Goal: Transaction & Acquisition: Purchase product/service

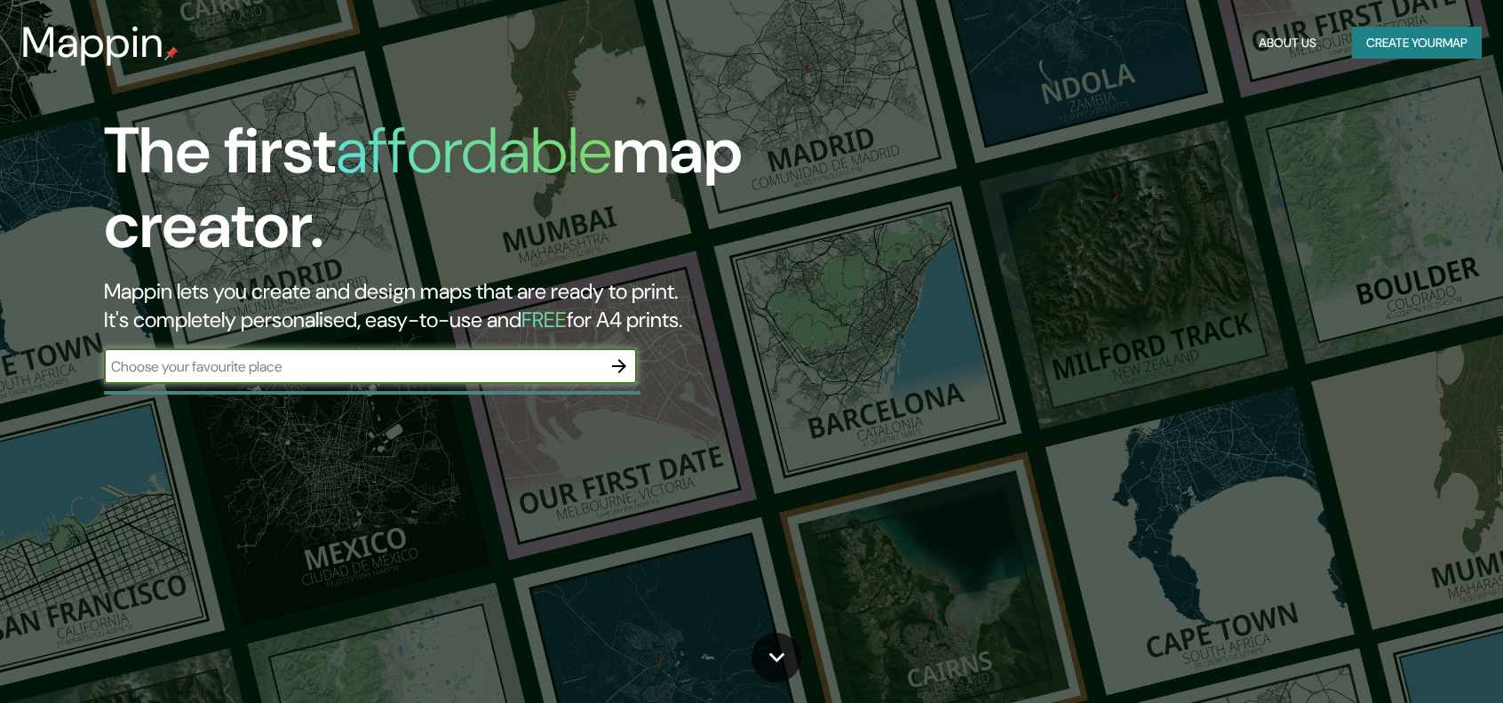
click at [266, 367] on input "text" at bounding box center [353, 366] width 498 height 20
type input "[GEOGRAPHIC_DATA]"
click at [620, 364] on icon "button" at bounding box center [619, 365] width 21 height 21
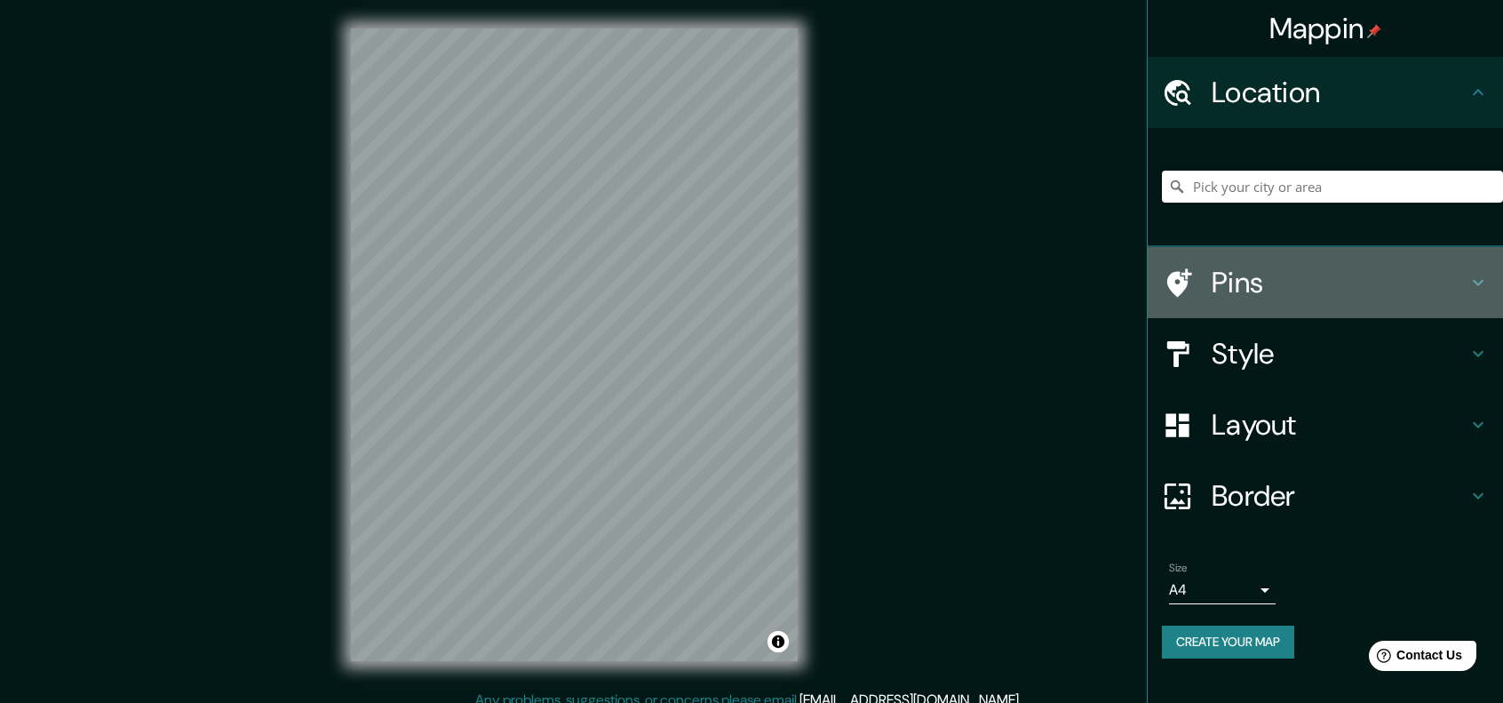
click at [1479, 287] on icon at bounding box center [1478, 282] width 21 height 21
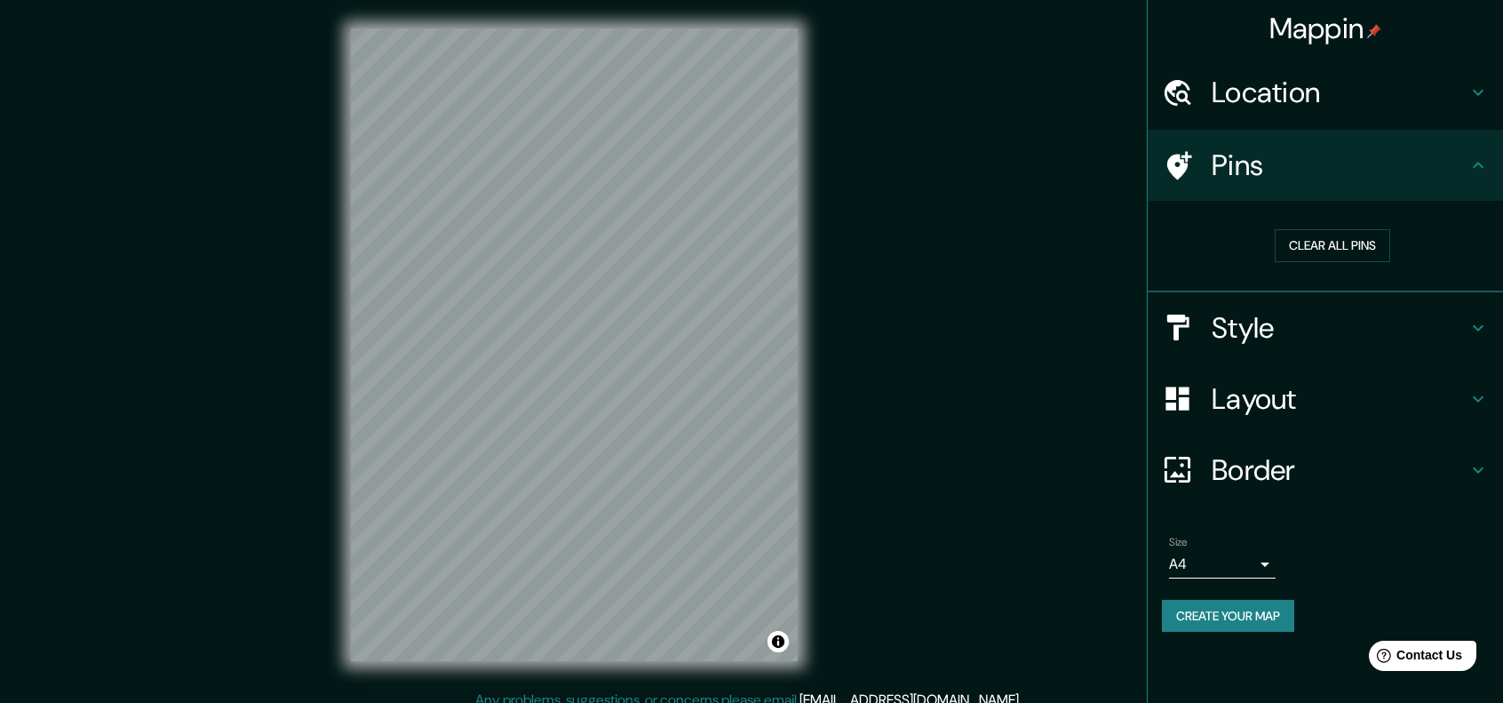
click at [1479, 170] on icon at bounding box center [1478, 165] width 21 height 21
click at [1480, 164] on icon at bounding box center [1478, 165] width 21 height 21
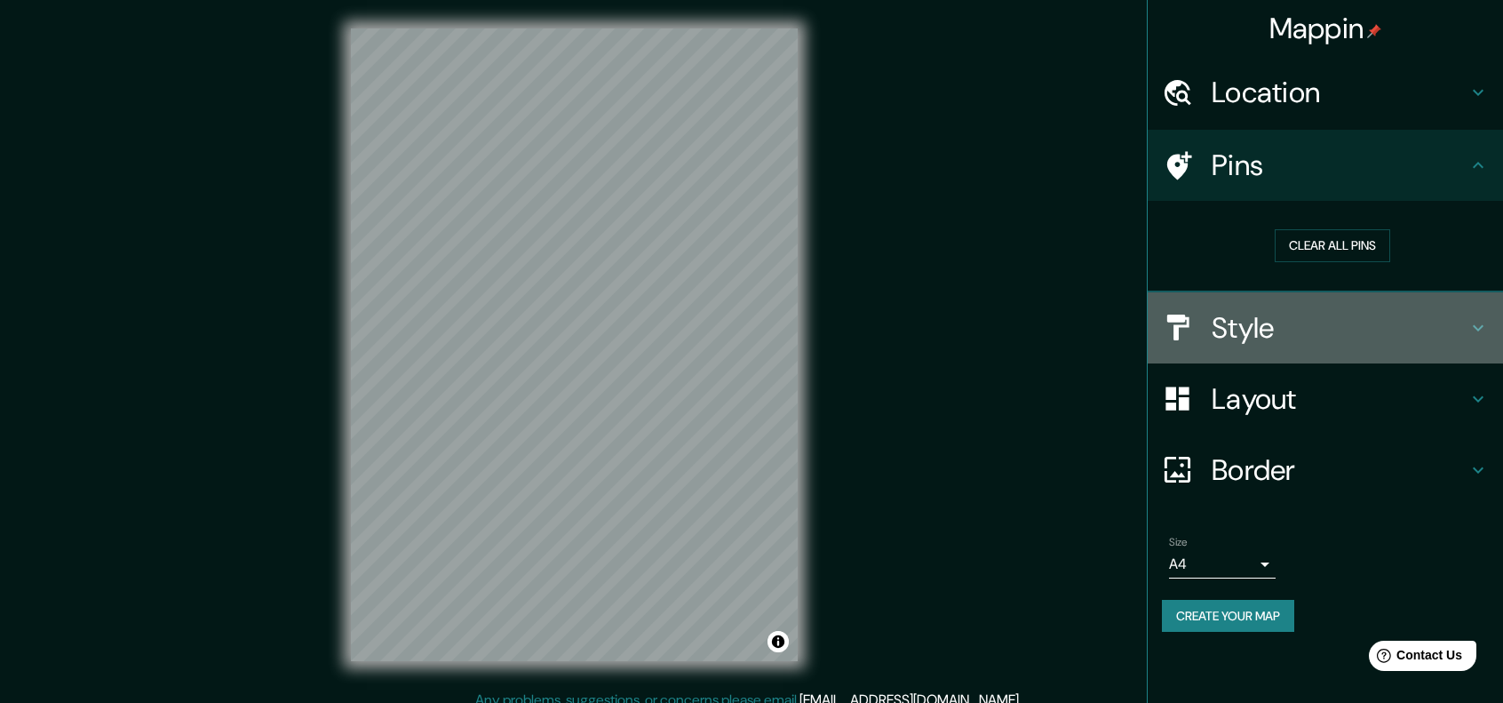
click at [1477, 324] on icon at bounding box center [1478, 327] width 21 height 21
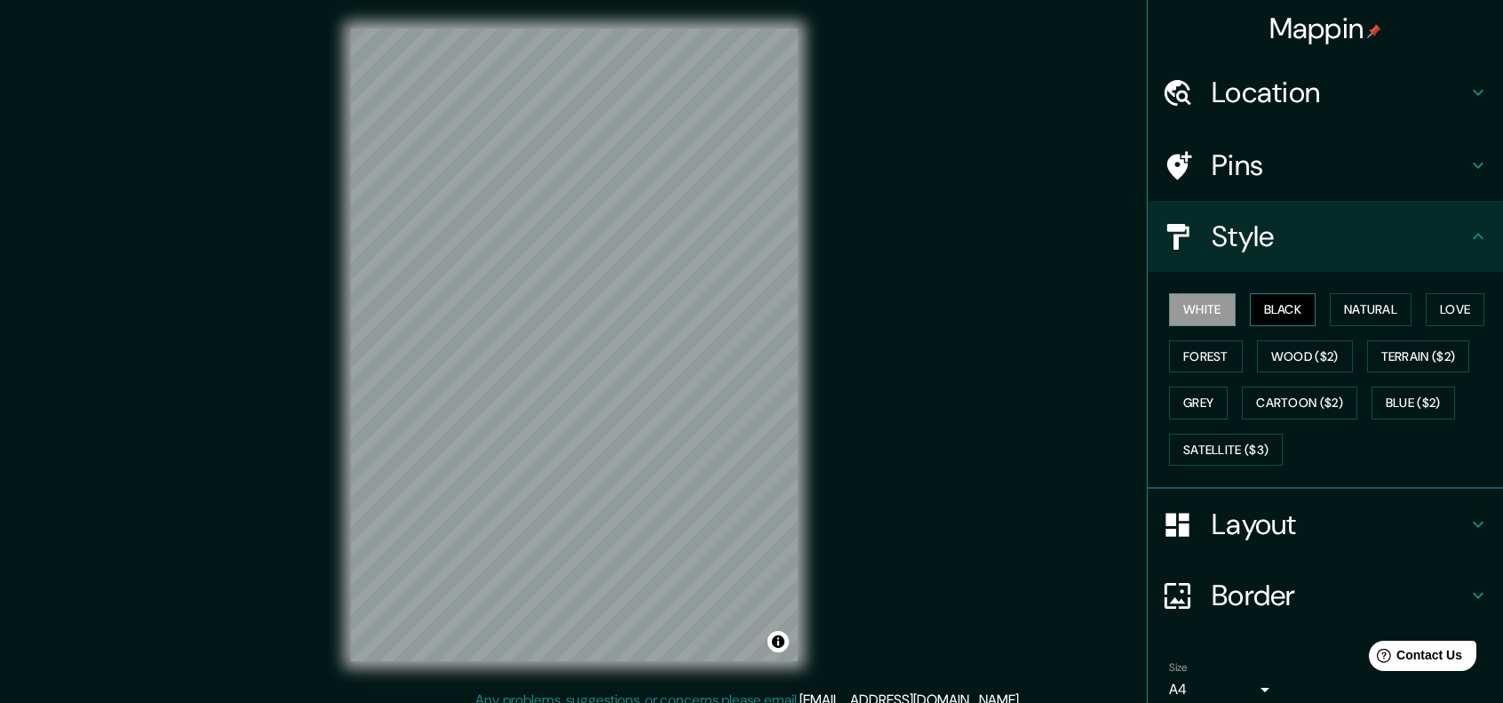
click at [1279, 308] on button "Black" at bounding box center [1283, 309] width 67 height 33
click at [1395, 308] on button "Natural" at bounding box center [1371, 309] width 82 height 33
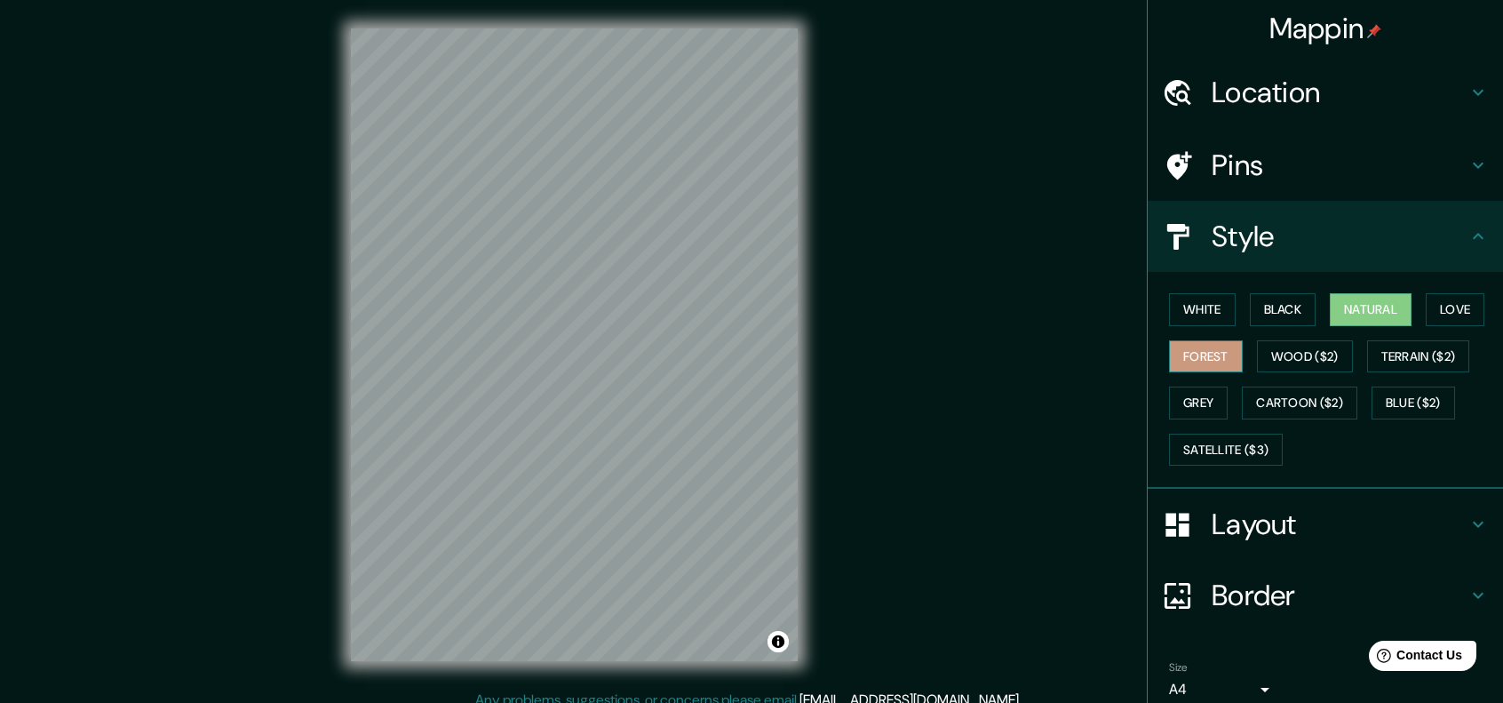
click at [1196, 369] on button "Forest" at bounding box center [1206, 356] width 74 height 33
click at [1308, 351] on button "Wood ($2)" at bounding box center [1305, 356] width 96 height 33
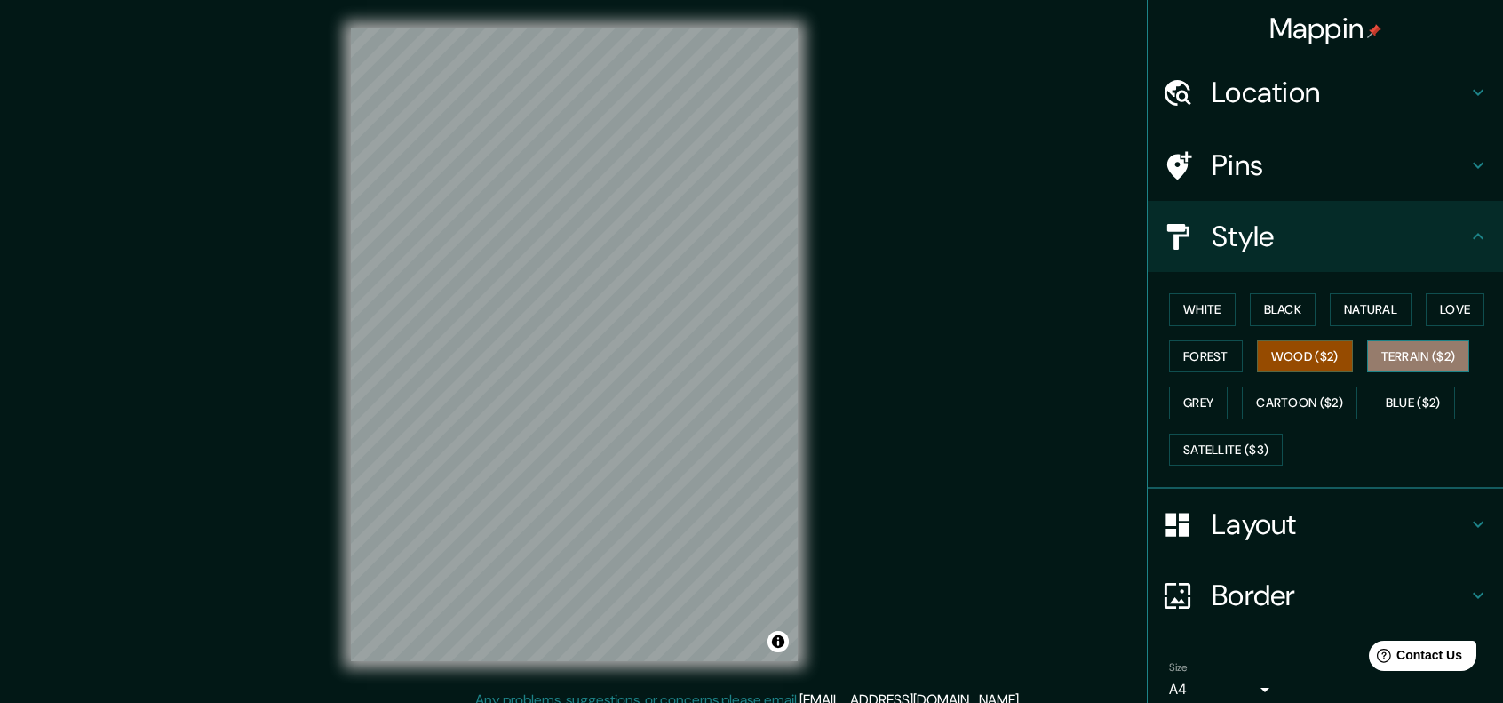
click at [1411, 356] on button "Terrain ($2)" at bounding box center [1419, 356] width 103 height 33
click at [1169, 409] on button "Grey" at bounding box center [1198, 403] width 59 height 33
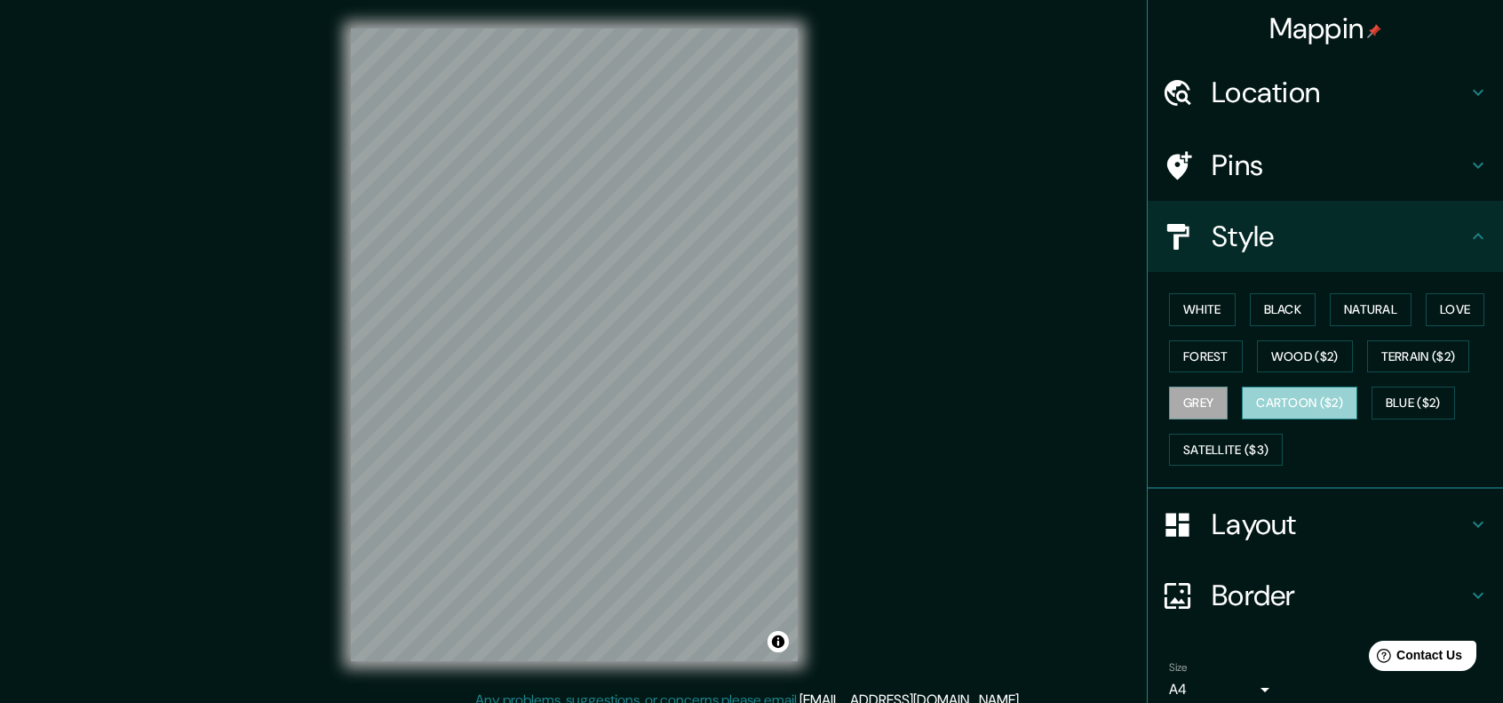
click at [1296, 395] on button "Cartoon ($2)" at bounding box center [1300, 403] width 116 height 33
click at [1433, 393] on button "Blue ($2)" at bounding box center [1414, 403] width 84 height 33
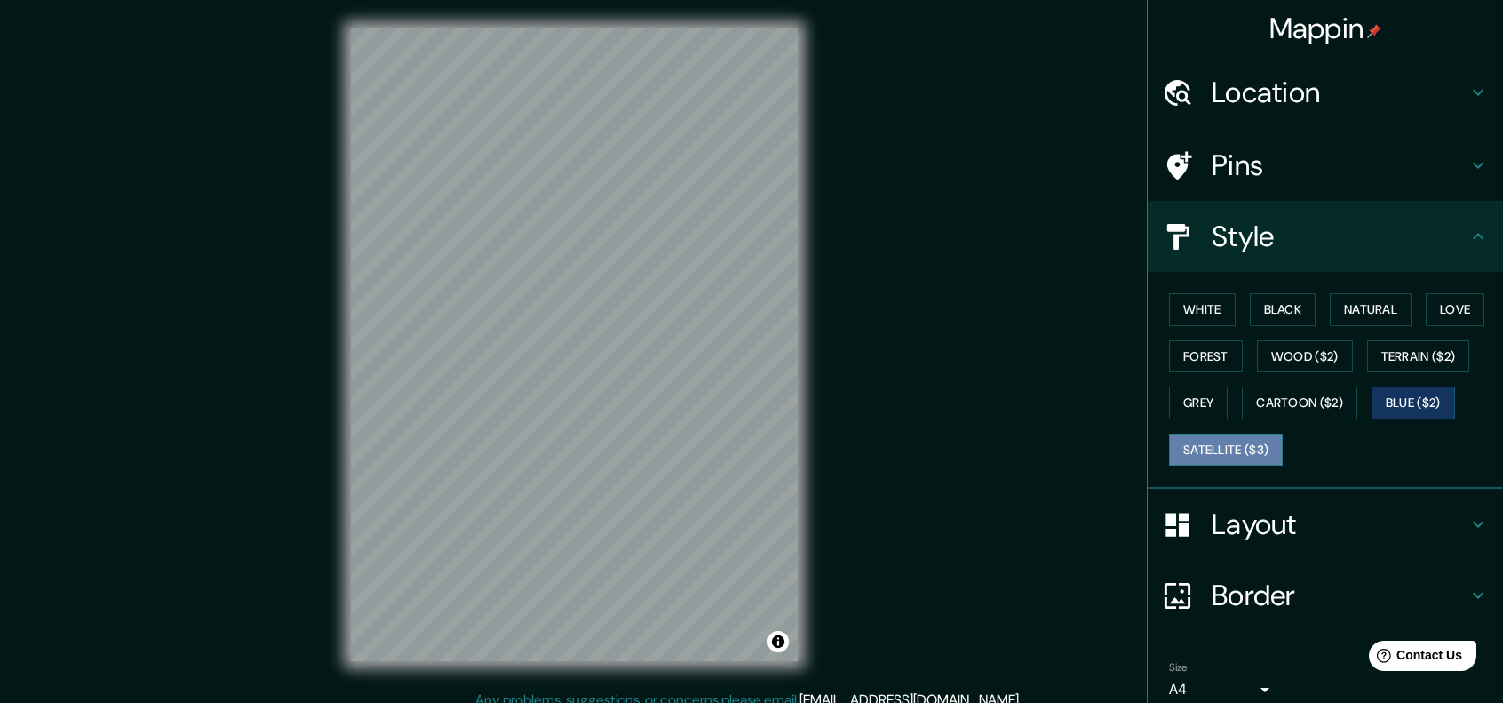
click at [1208, 457] on button "Satellite ($3)" at bounding box center [1226, 450] width 114 height 33
click at [1272, 302] on button "Black" at bounding box center [1283, 309] width 67 height 33
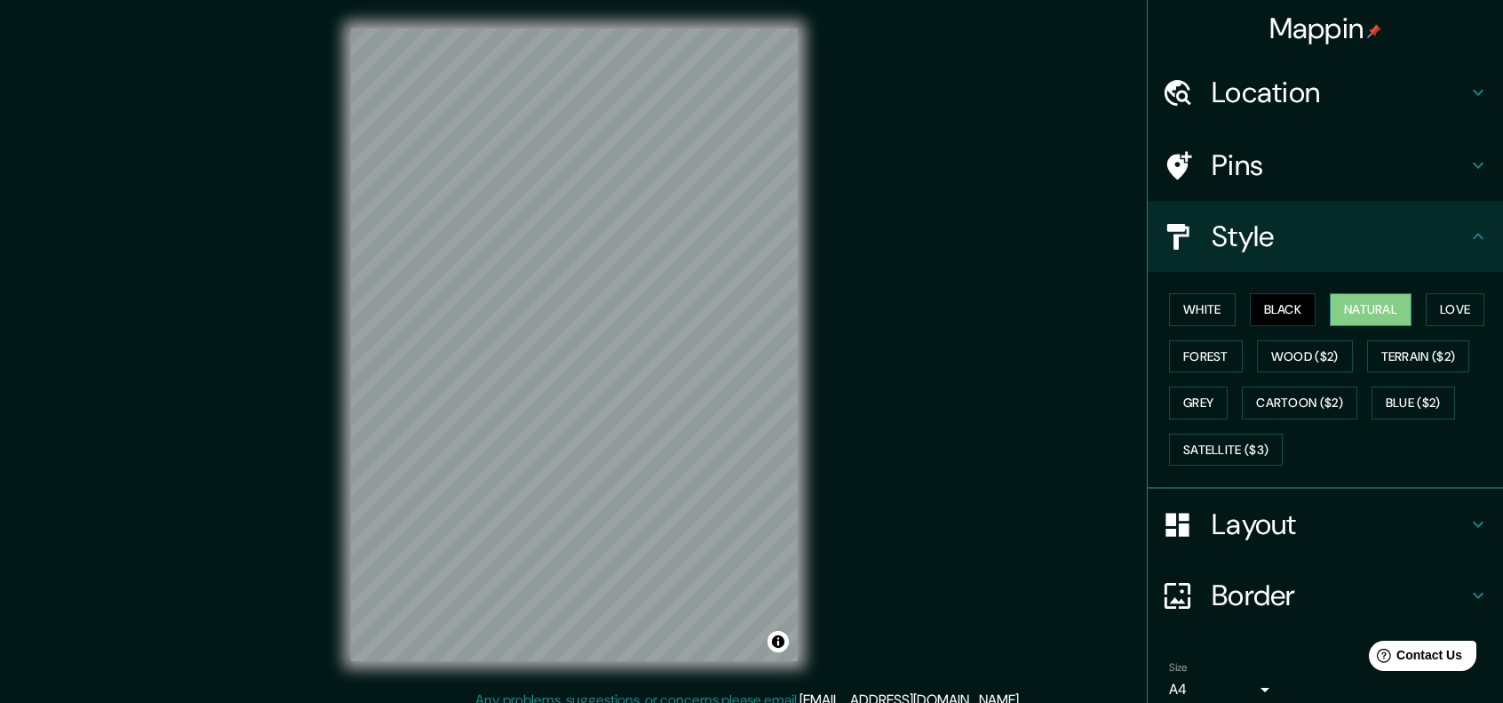
click at [1383, 302] on button "Natural" at bounding box center [1371, 309] width 82 height 33
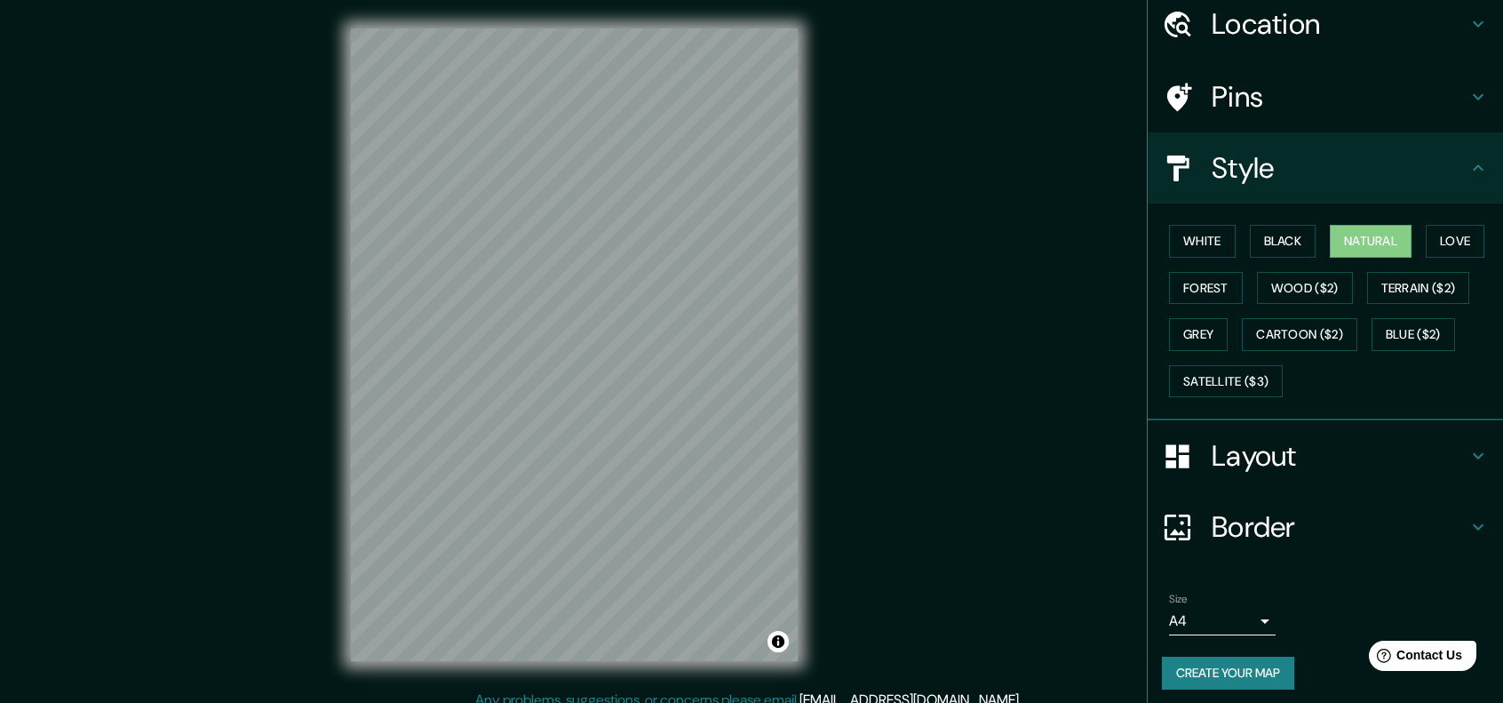
scroll to position [73, 0]
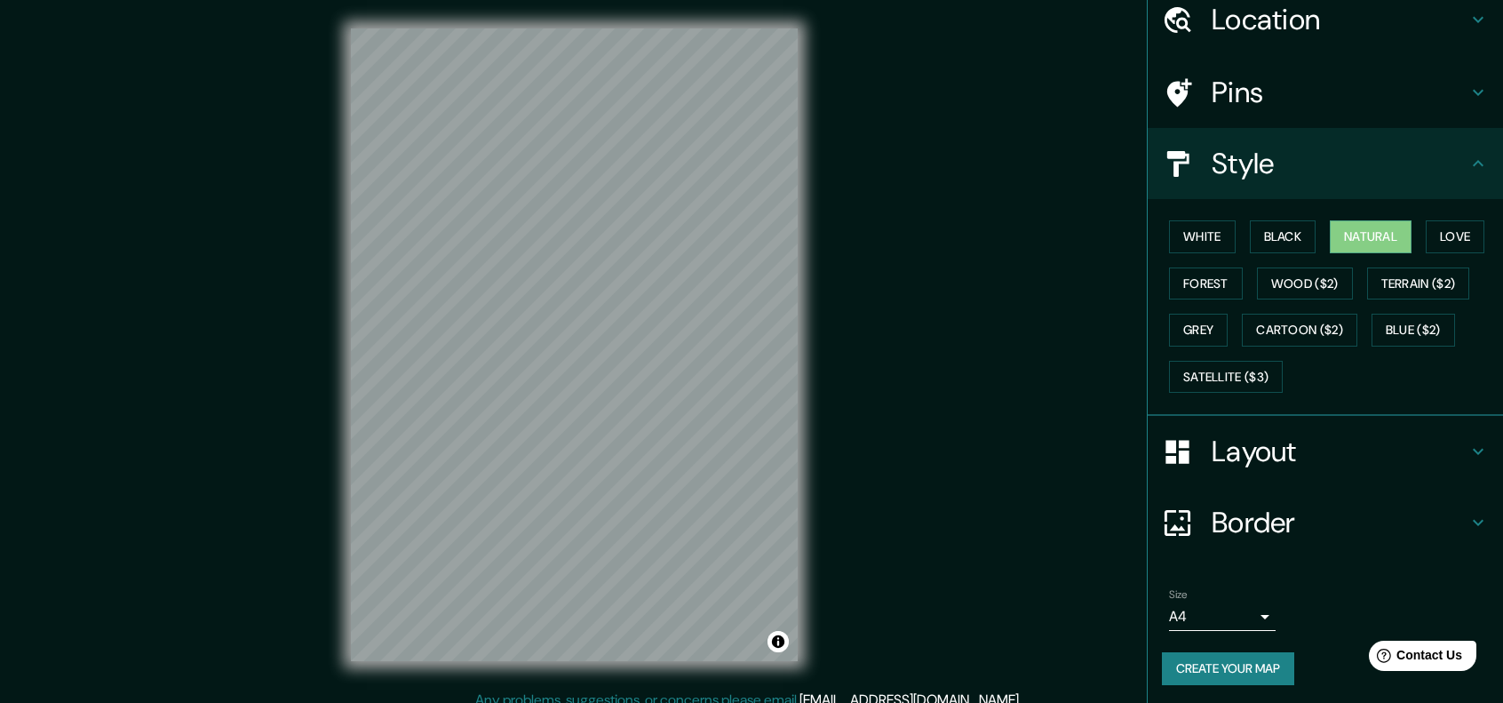
click at [1468, 443] on icon at bounding box center [1478, 451] width 21 height 21
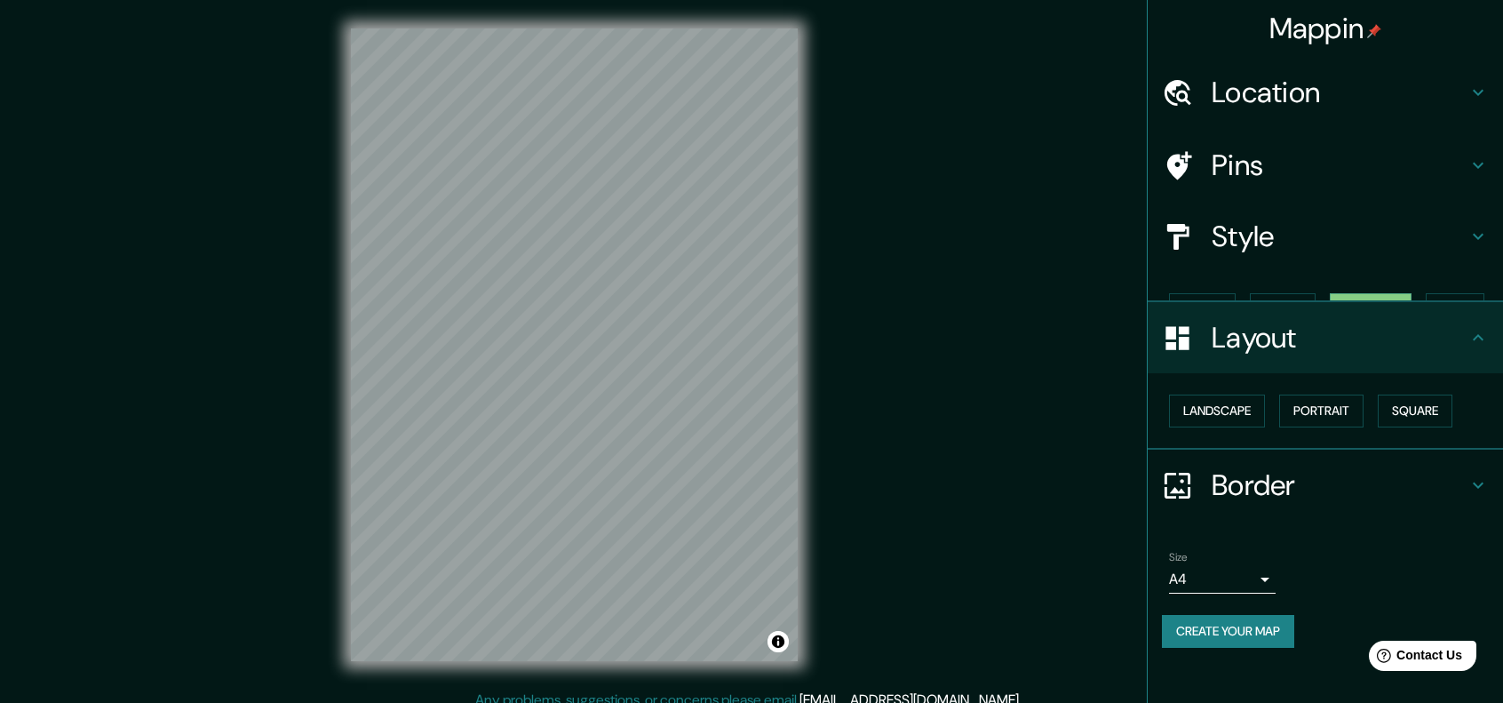
scroll to position [0, 0]
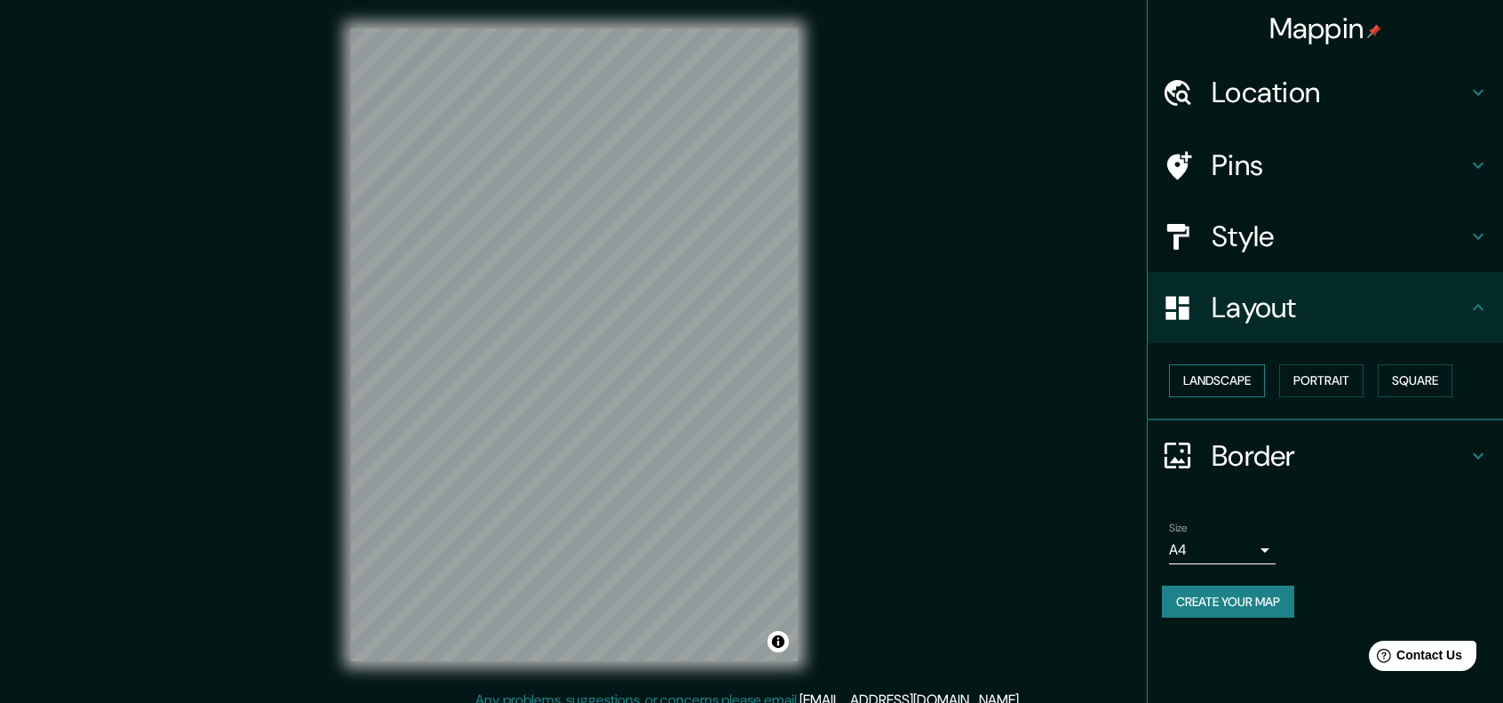
click at [1224, 387] on button "Landscape" at bounding box center [1217, 380] width 96 height 33
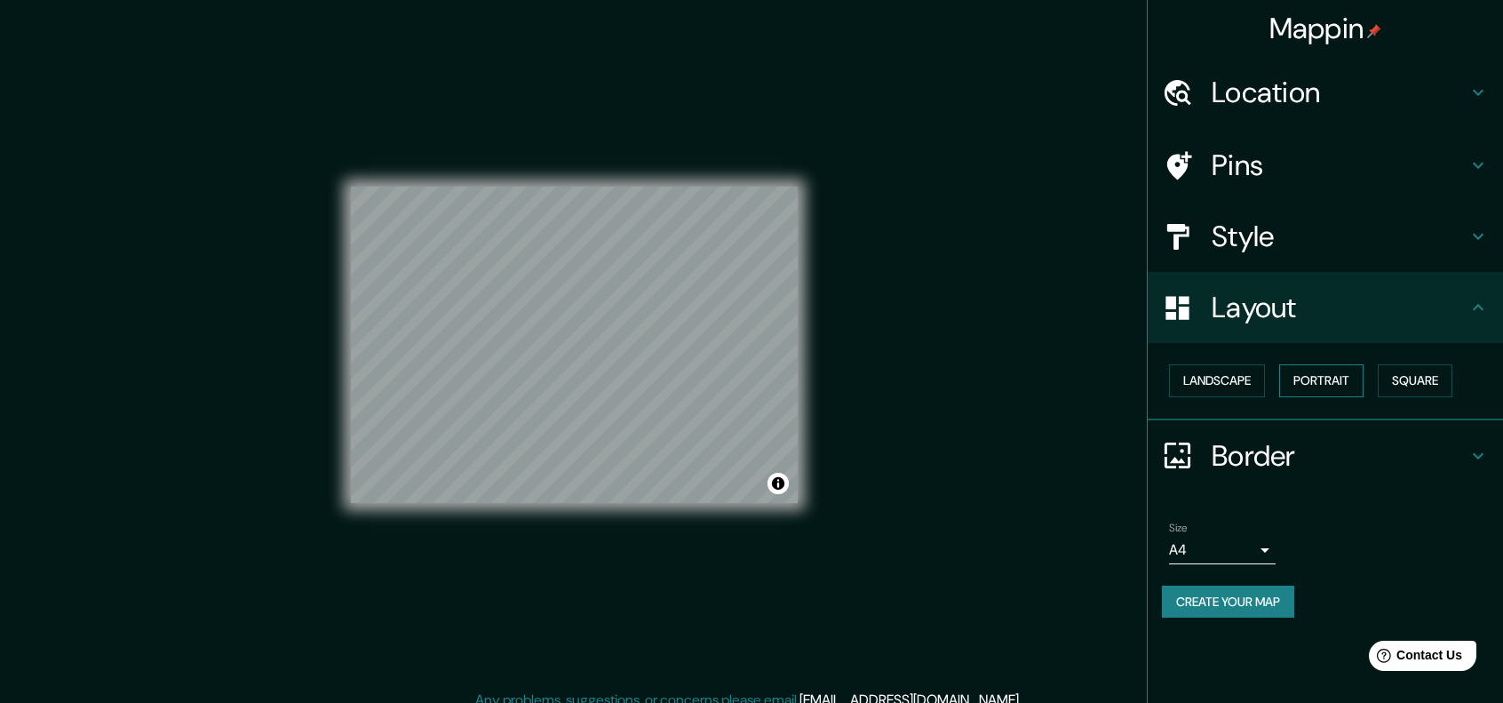
click at [1310, 383] on button "Portrait" at bounding box center [1322, 380] width 84 height 33
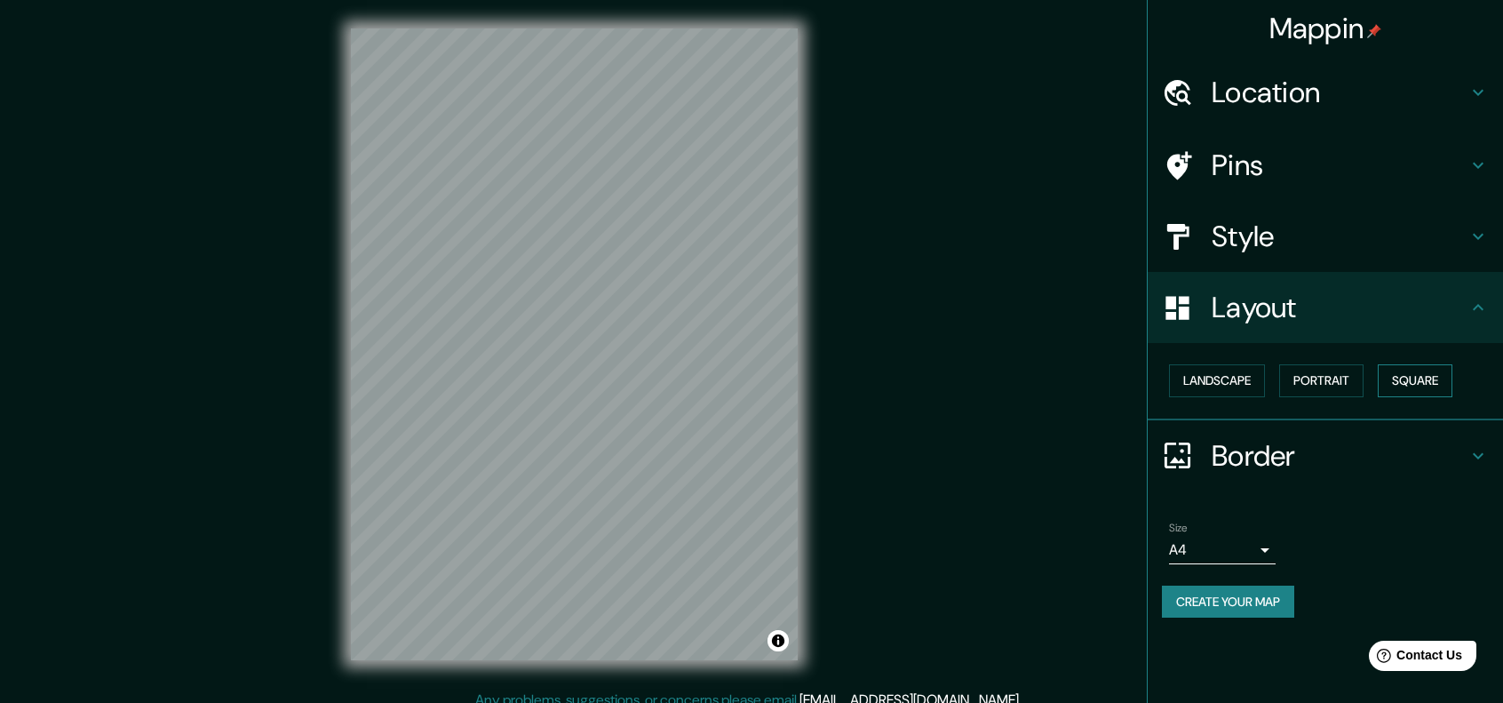
click at [1412, 381] on button "Square" at bounding box center [1415, 380] width 75 height 33
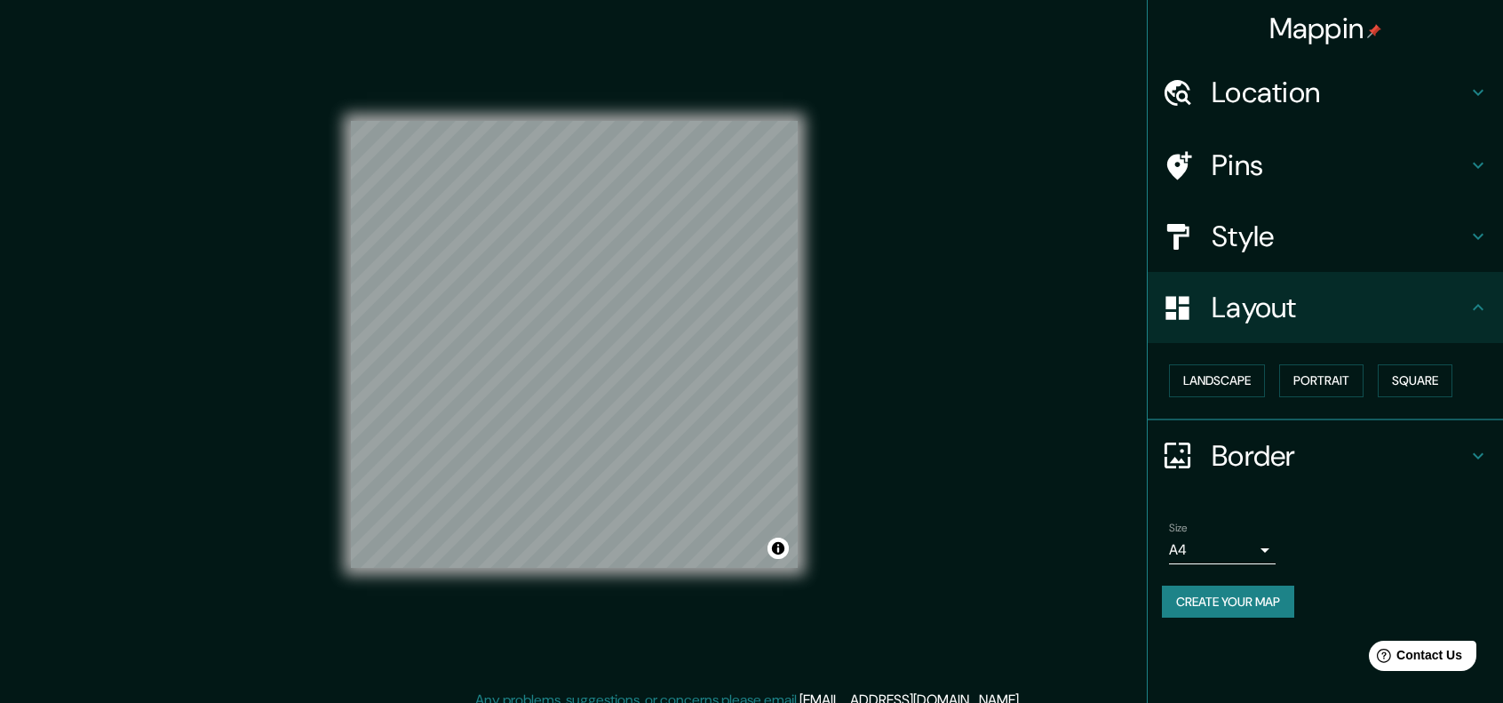
click at [1245, 604] on button "Create your map" at bounding box center [1228, 602] width 132 height 33
click at [1146, 477] on div "Mappin Location Pins Style Layout Landscape Portrait Square Border Choose a bor…" at bounding box center [751, 359] width 1503 height 718
click at [1217, 594] on button "Create your map" at bounding box center [1228, 602] width 132 height 33
click at [1479, 455] on icon at bounding box center [1478, 455] width 11 height 6
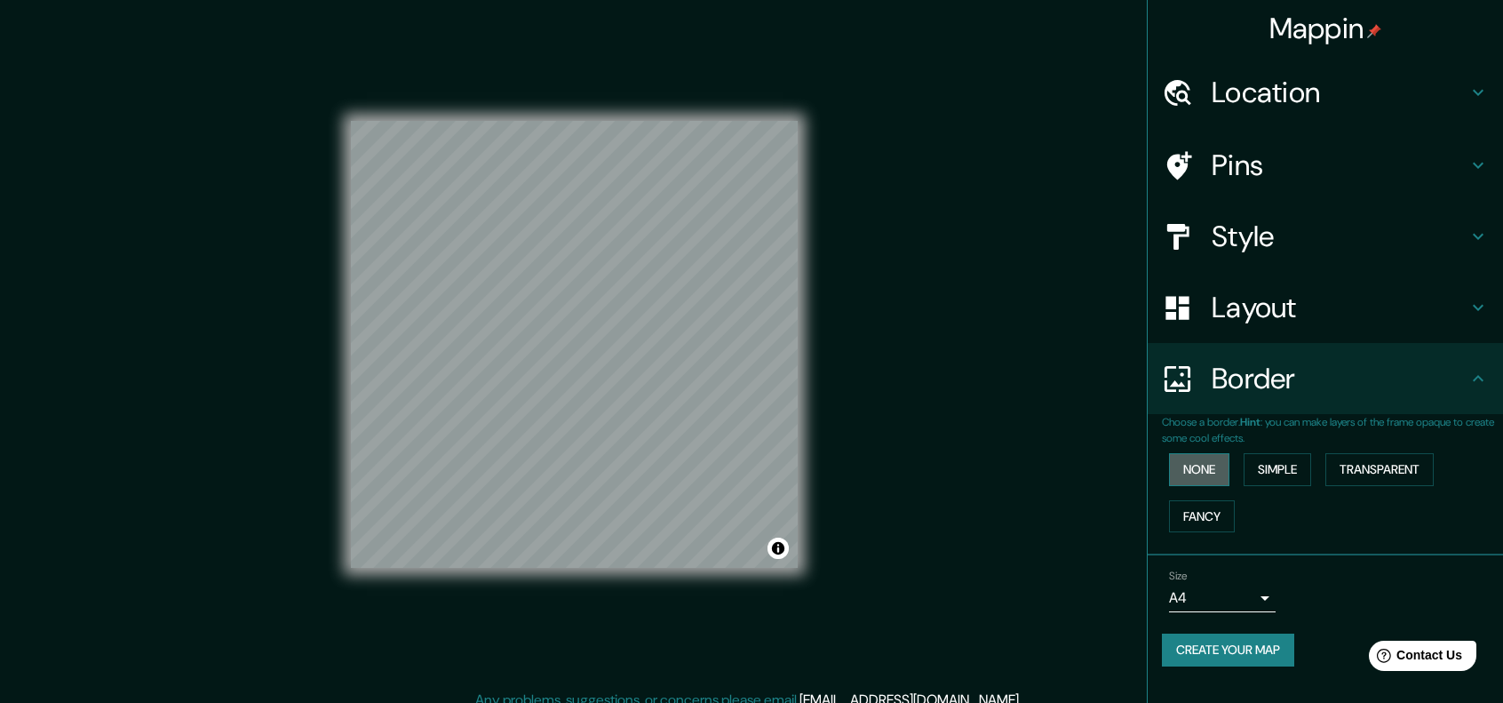
click at [1216, 466] on button "None" at bounding box center [1199, 469] width 60 height 33
click at [1288, 474] on button "Simple" at bounding box center [1278, 469] width 68 height 33
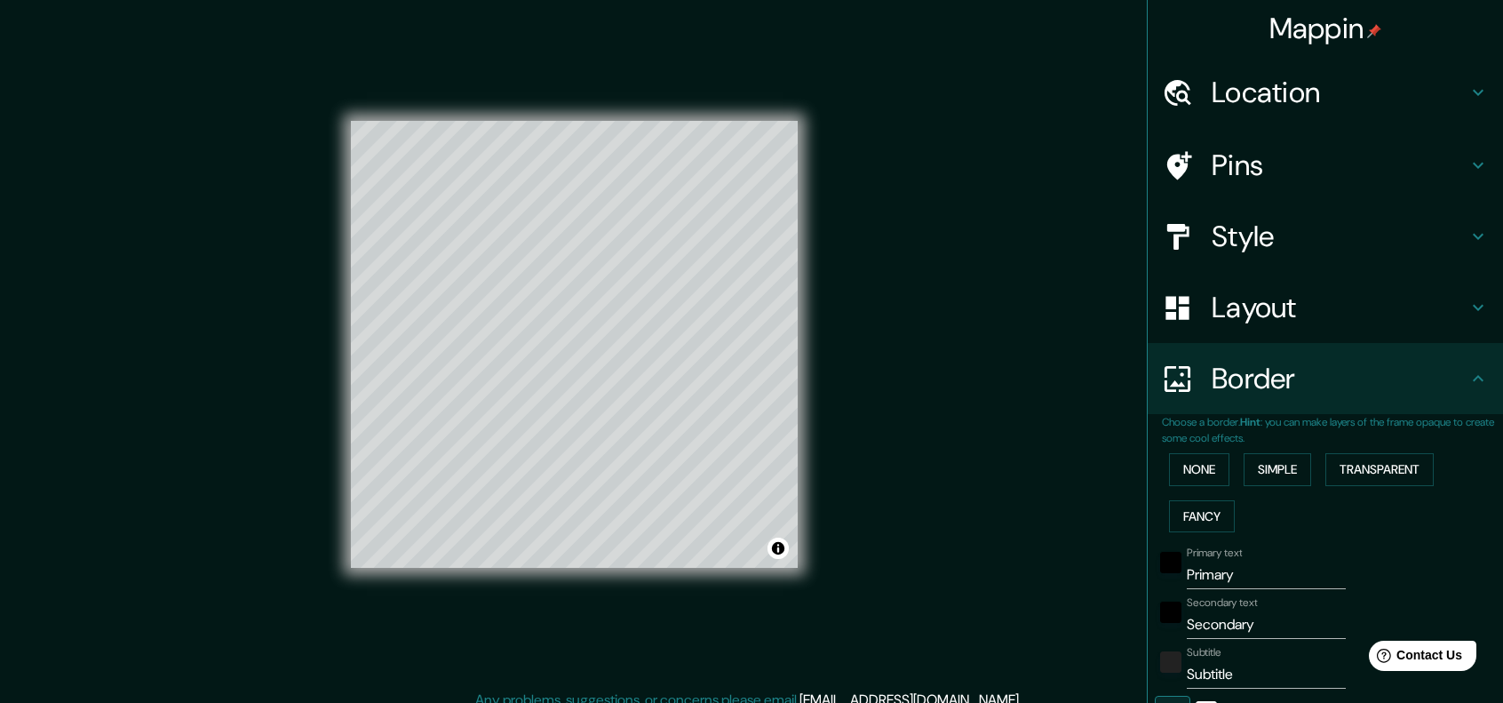
click at [1312, 470] on div "None Simple Transparent Fancy" at bounding box center [1332, 492] width 341 height 93
click at [1349, 472] on button "Transparent" at bounding box center [1380, 469] width 108 height 33
click at [1192, 516] on button "Fancy" at bounding box center [1202, 516] width 66 height 33
click at [1176, 469] on button "None" at bounding box center [1199, 469] width 60 height 33
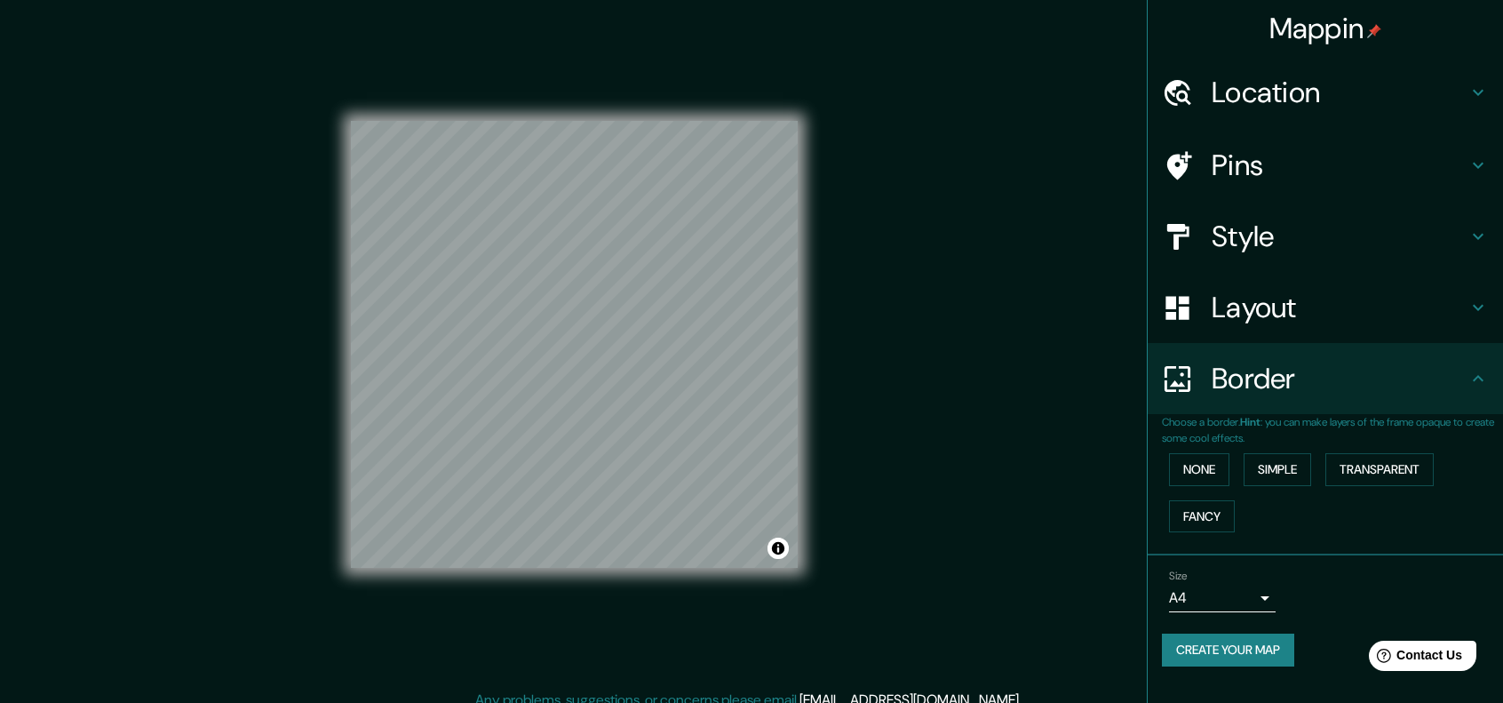
click at [1248, 641] on button "Create your map" at bounding box center [1228, 650] width 132 height 33
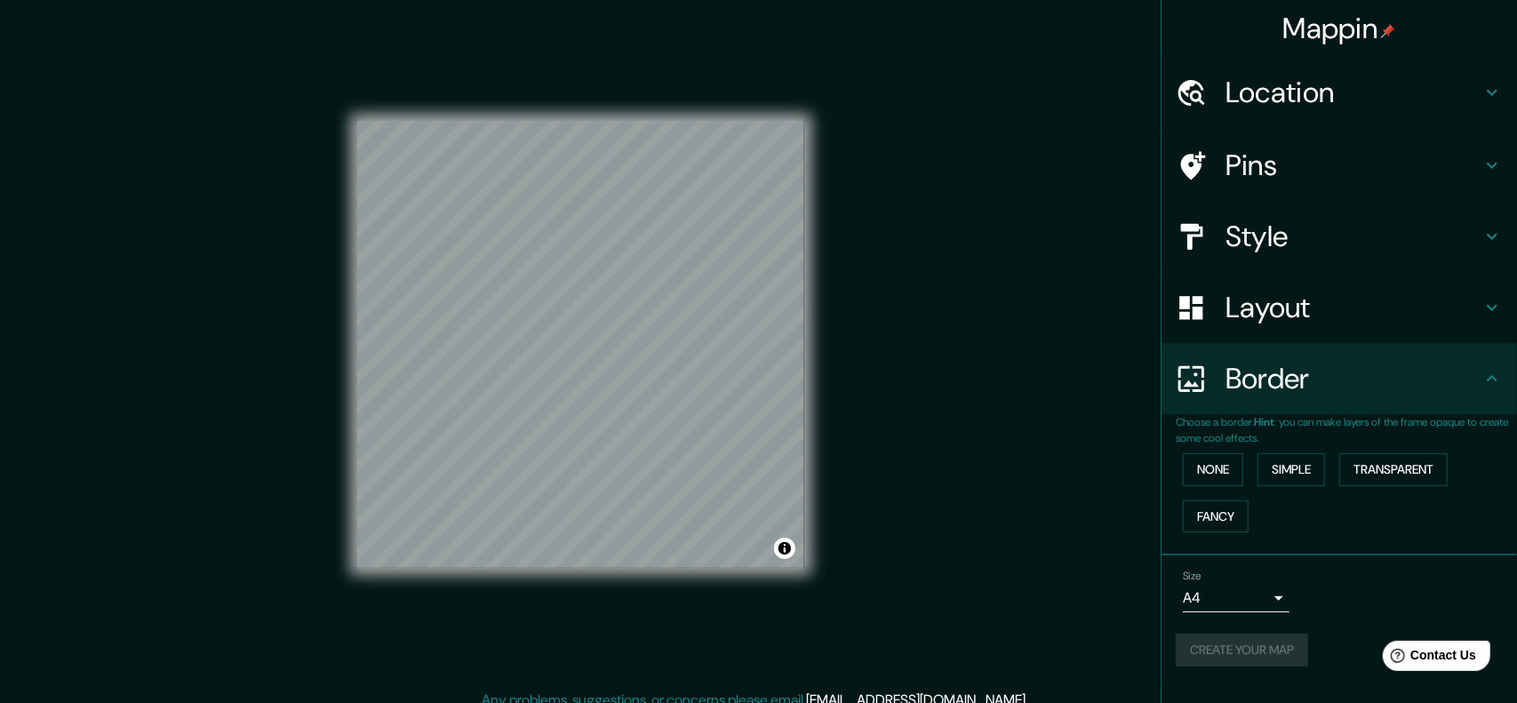
click at [1263, 593] on body "Mappin Location Pins Style Layout Border Choose a border. Hint : you can make l…" at bounding box center [758, 351] width 1517 height 703
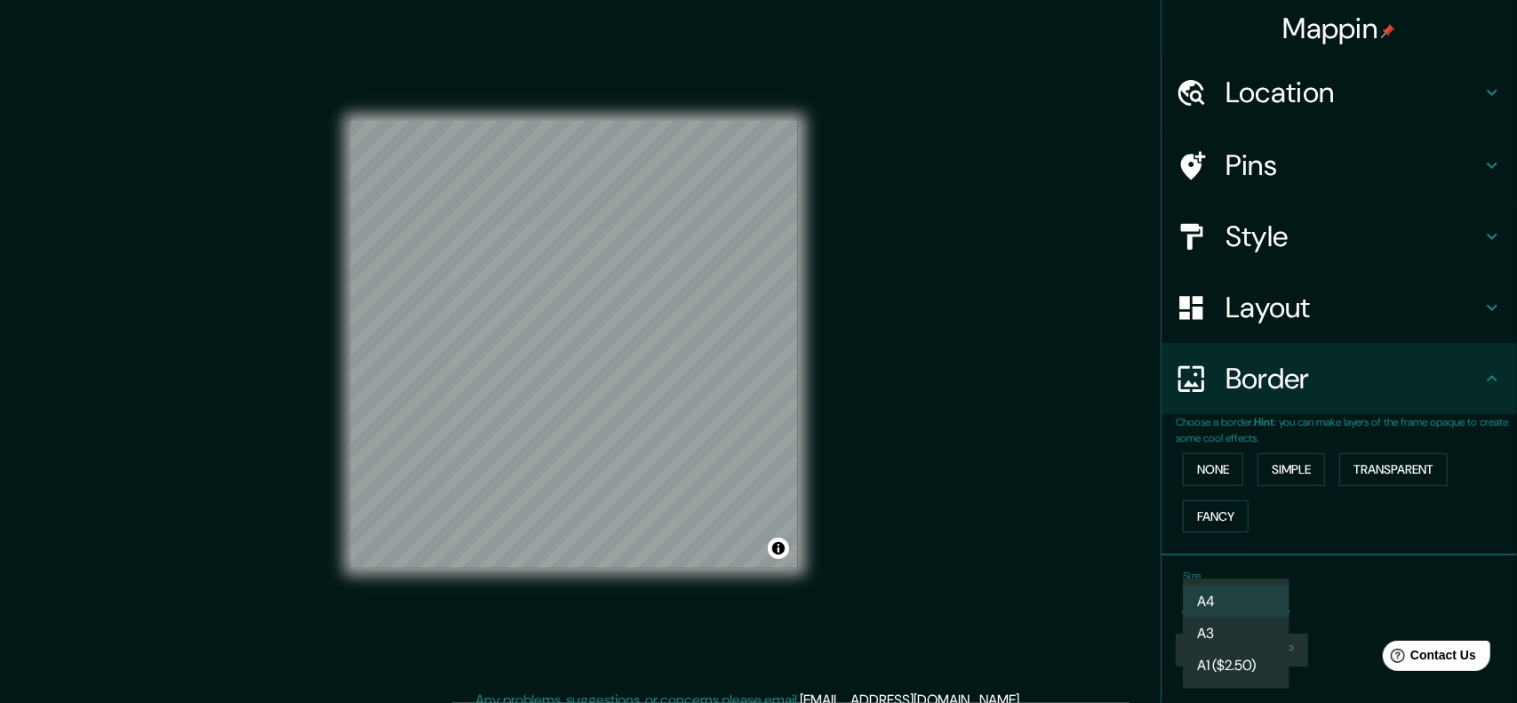
click at [1307, 588] on div at bounding box center [758, 351] width 1517 height 703
